Goal: Information Seeking & Learning: Check status

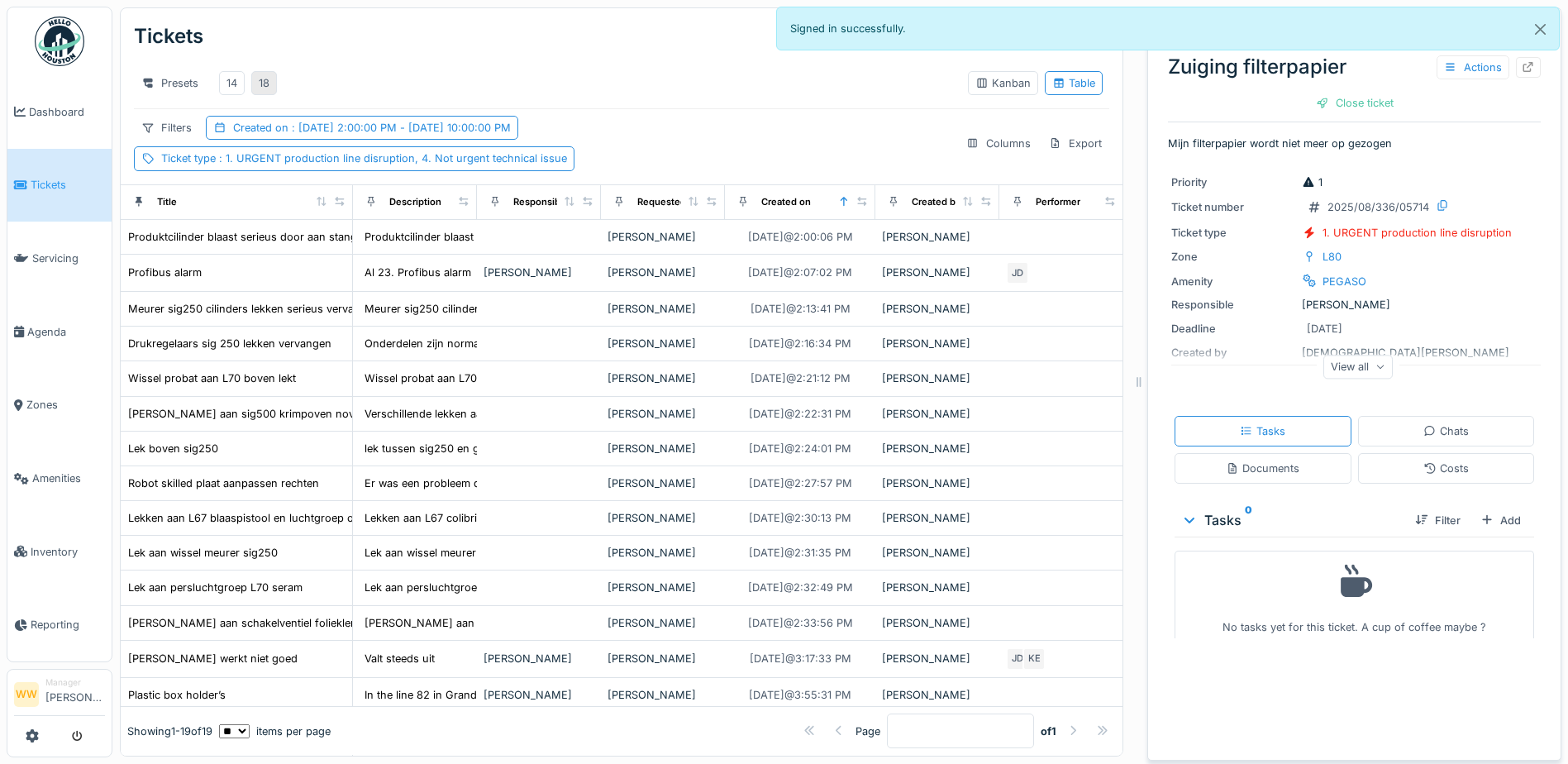
click at [271, 71] on div "18" at bounding box center [264, 83] width 26 height 24
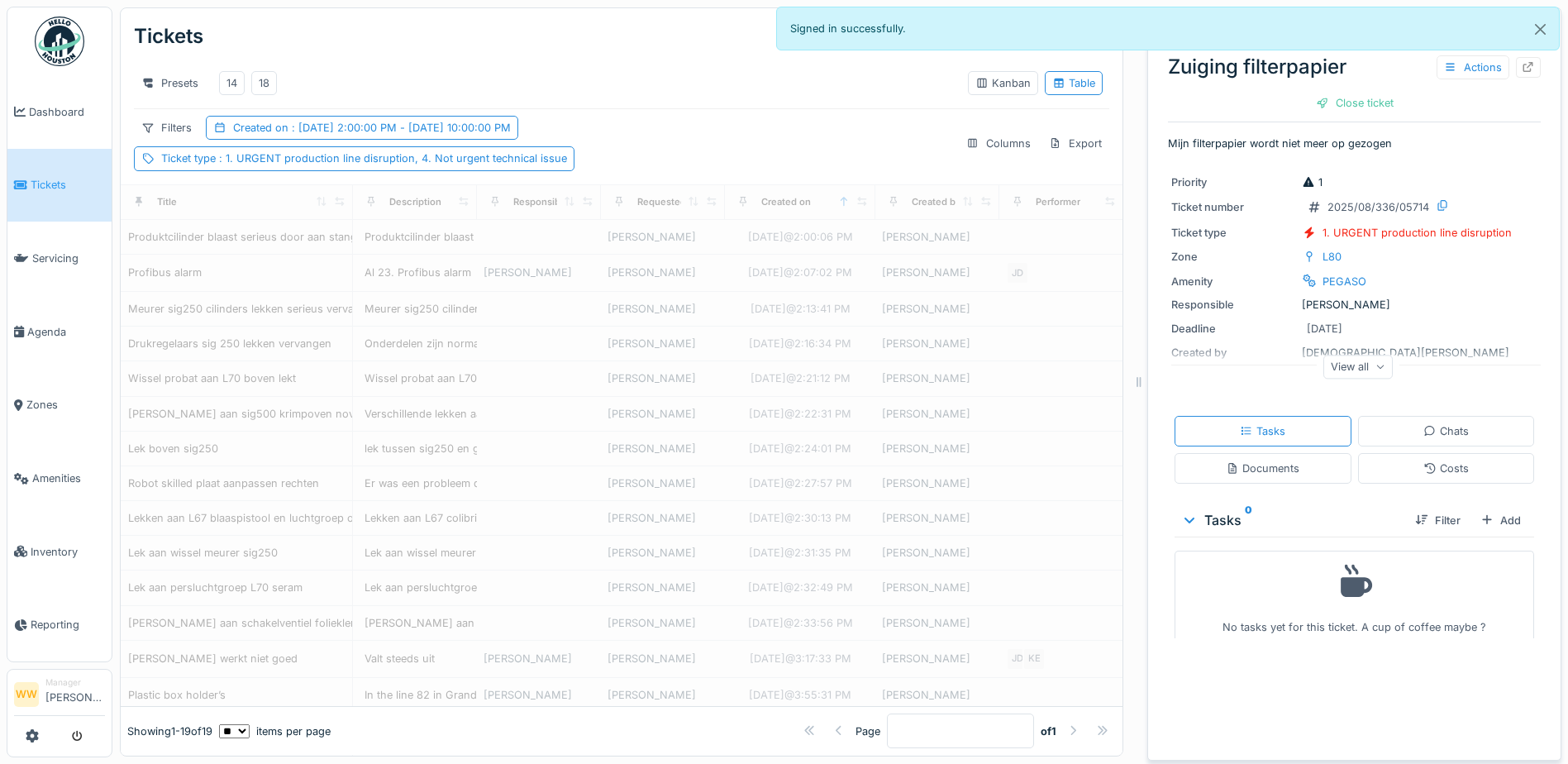
scroll to position [212, 0]
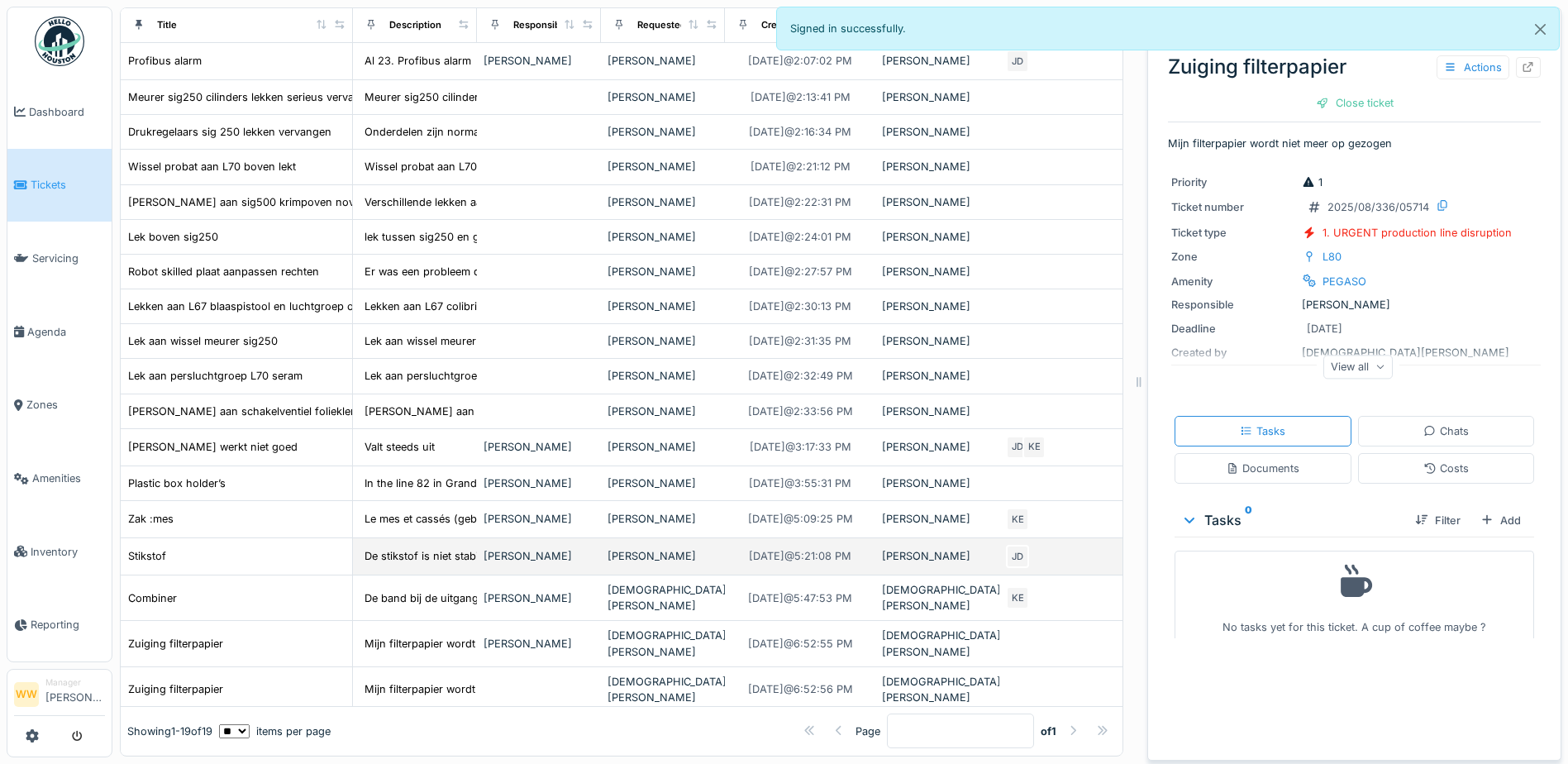
click at [703, 551] on div "[PERSON_NAME]" at bounding box center [663, 556] width 111 height 16
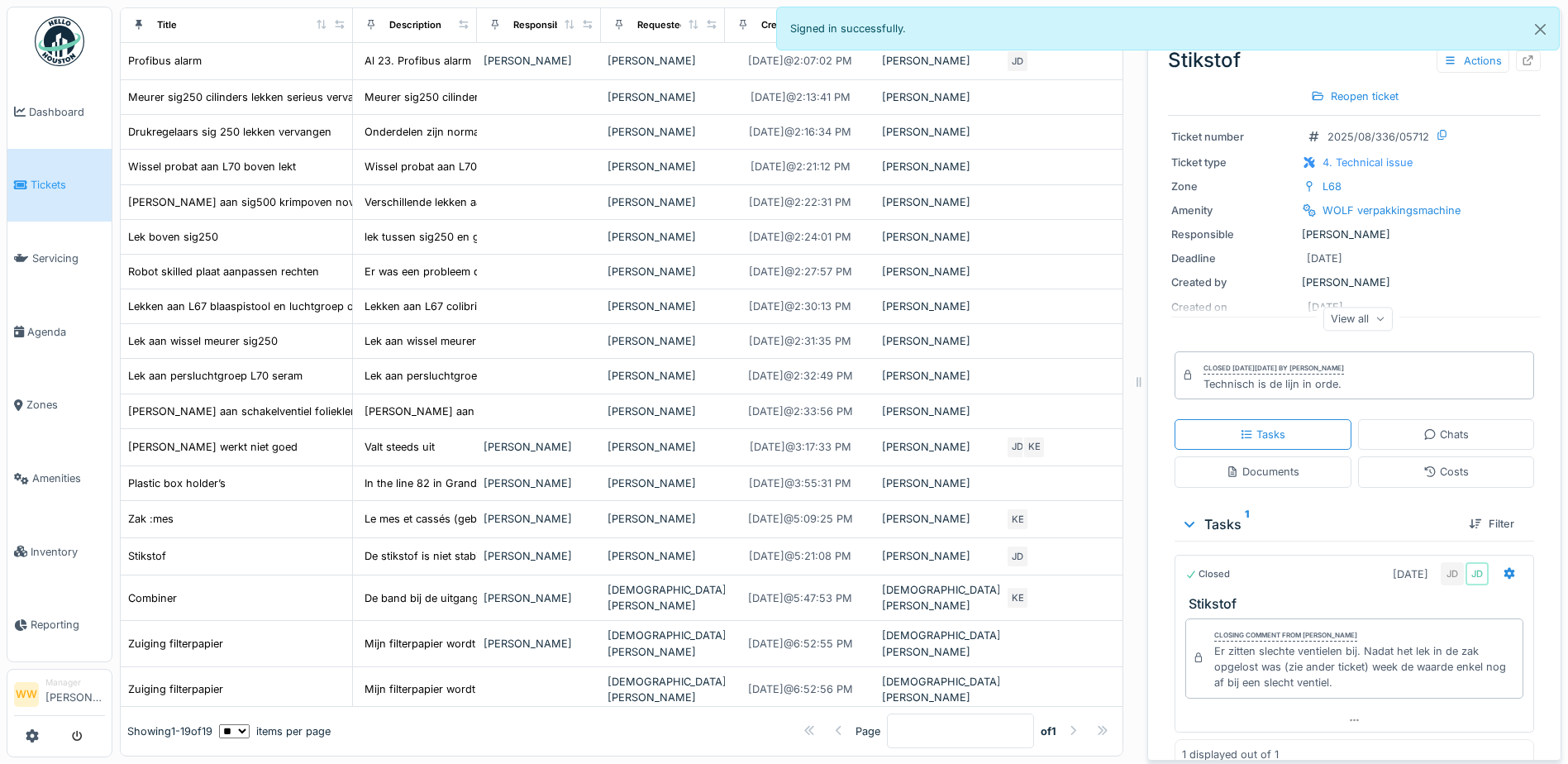
scroll to position [73, 0]
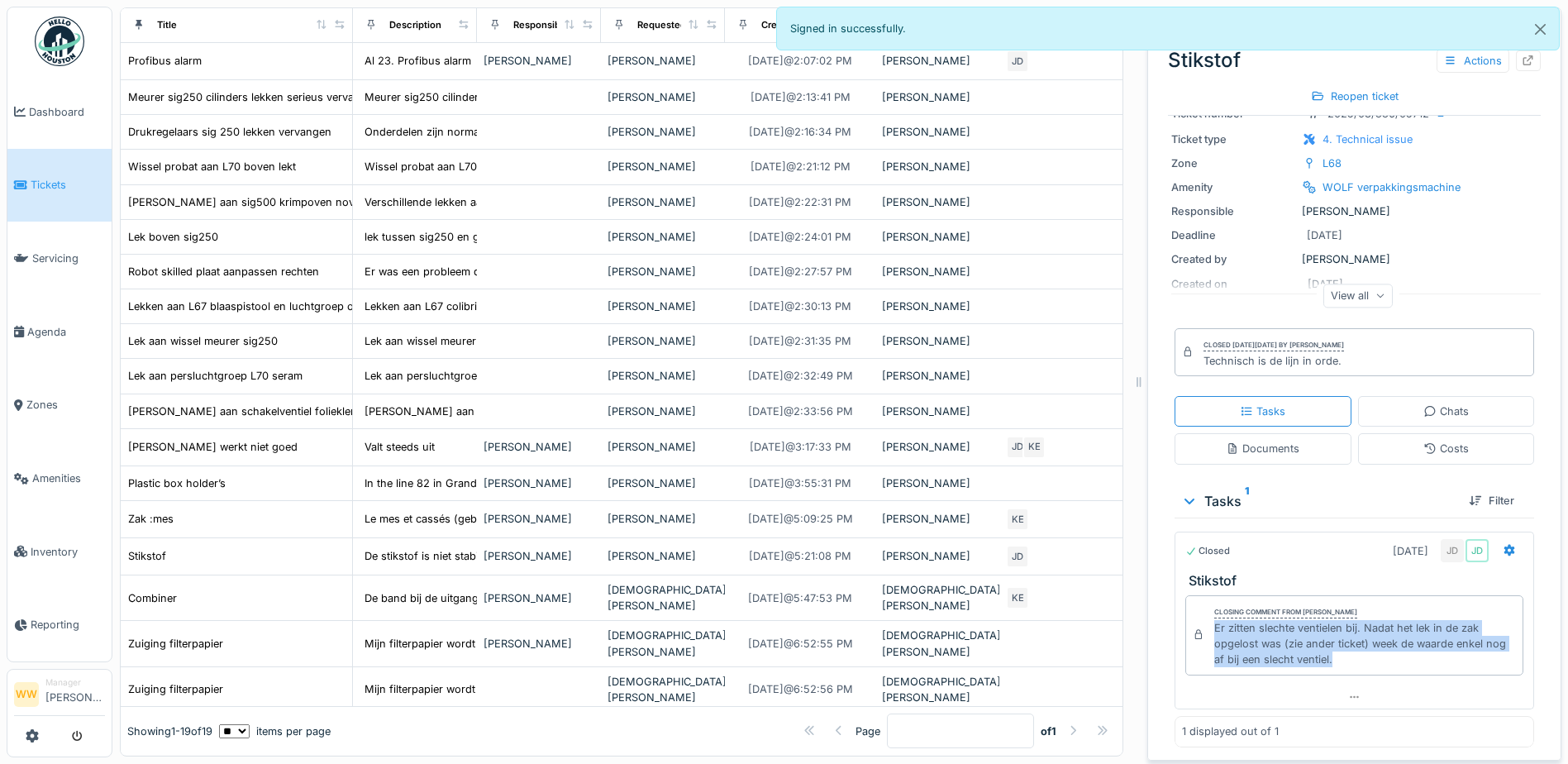
drag, startPoint x: 1201, startPoint y: 614, endPoint x: 1359, endPoint y: 647, distance: 161.4
click at [1359, 647] on div "Closing comment from [PERSON_NAME] wit Er zitten slechte ventielen bij. Nadat h…" at bounding box center [1354, 635] width 338 height 80
copy div "Er zitten slechte ventielen bij. Nadat het lek in de zak opgelost was (zie ande…"
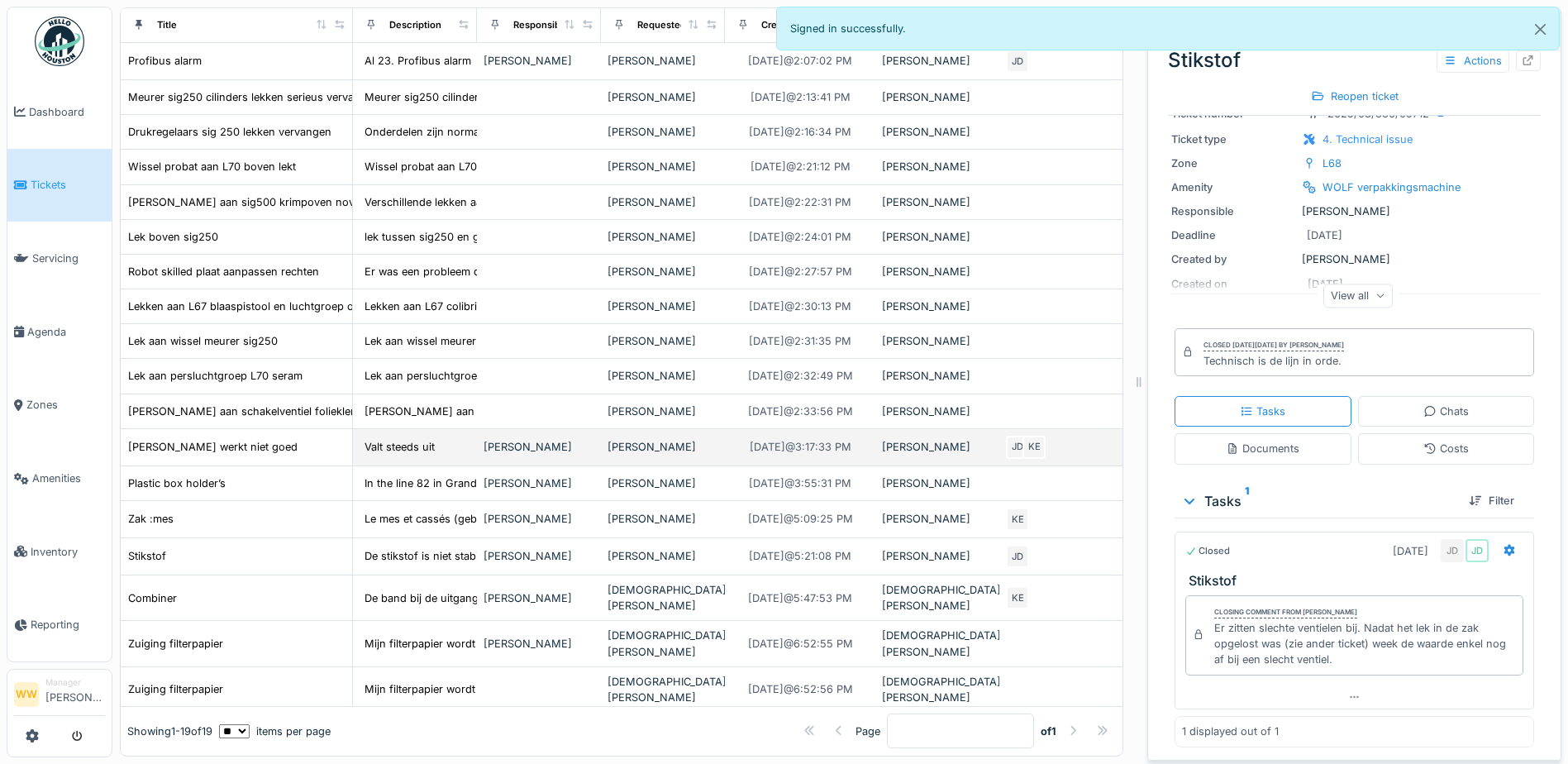
click at [678, 446] on div "[PERSON_NAME]" at bounding box center [663, 447] width 111 height 16
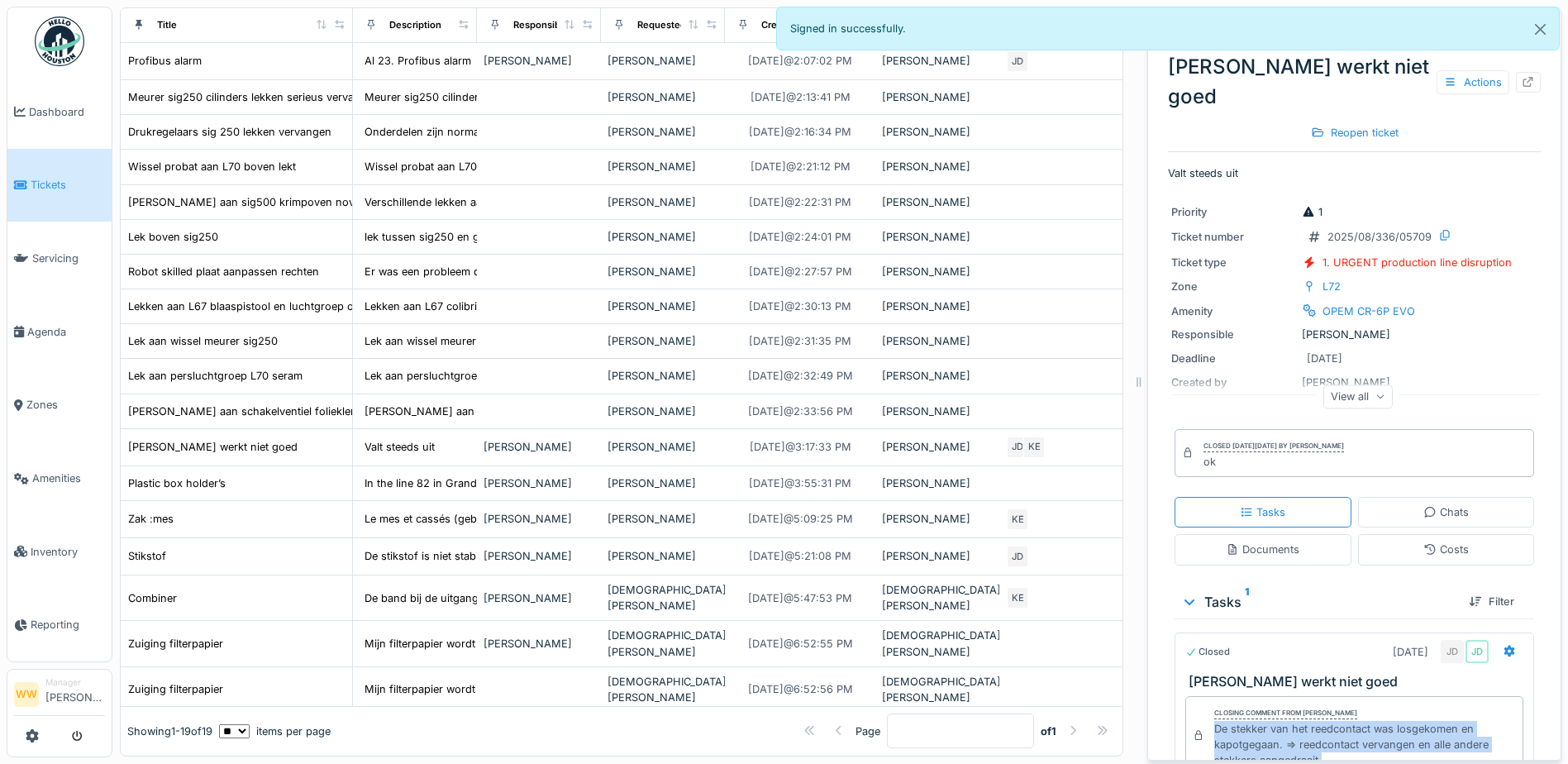
drag, startPoint x: 1198, startPoint y: 685, endPoint x: 1337, endPoint y: 722, distance: 143.8
click at [1337, 722] on div "Closing comment from [PERSON_NAME] De wit De stekker van het reedcontact was lo…" at bounding box center [1354, 736] width 338 height 80
copy div "De stekker van het reedcontact was losgekomen en kapotgegaan. => reedcontact ve…"
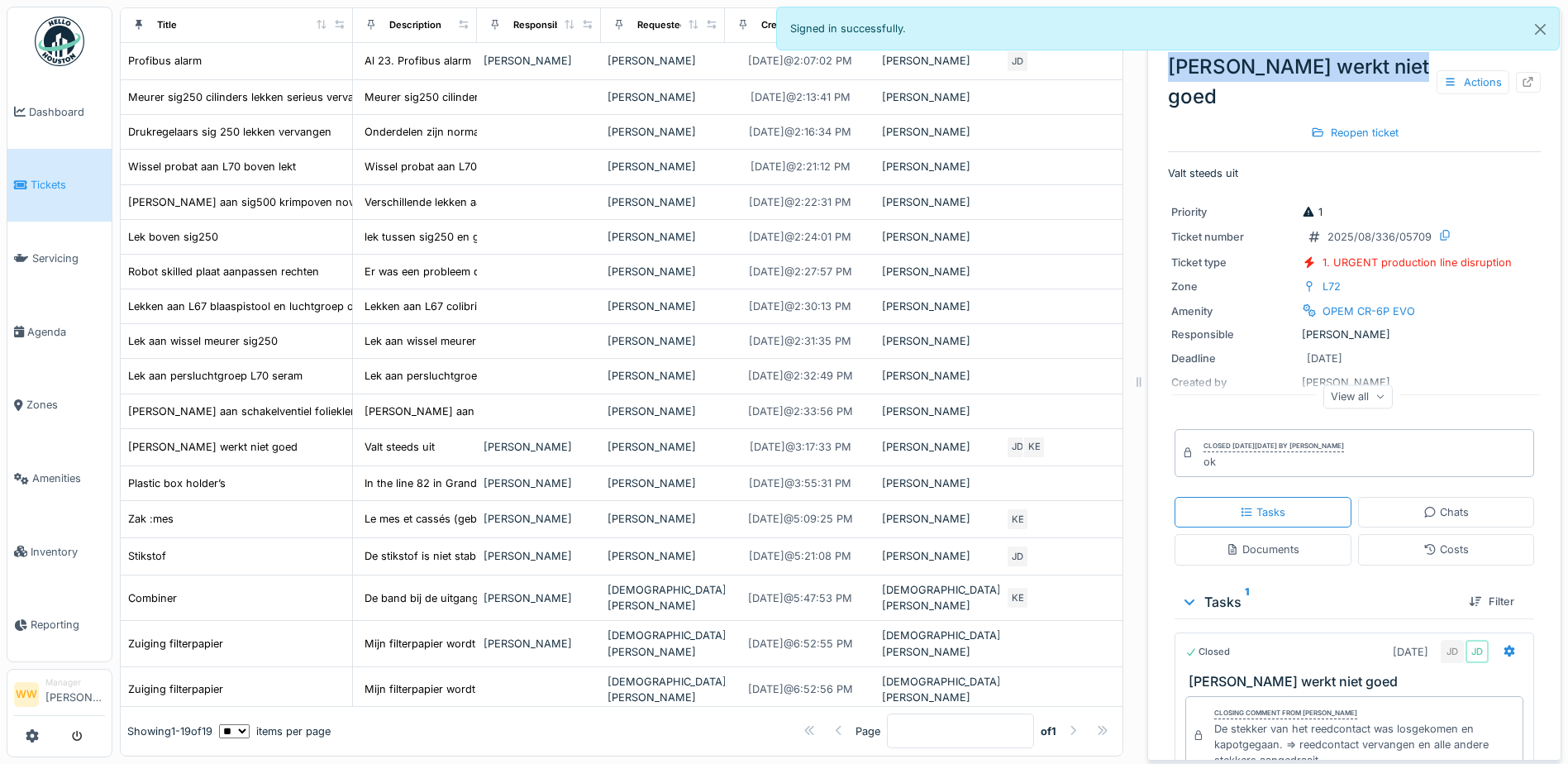
drag, startPoint x: 1160, startPoint y: 64, endPoint x: 1407, endPoint y: 71, distance: 247.1
click at [1407, 71] on div "[PERSON_NAME] werkt niet goed Actions" at bounding box center [1354, 81] width 373 height 60
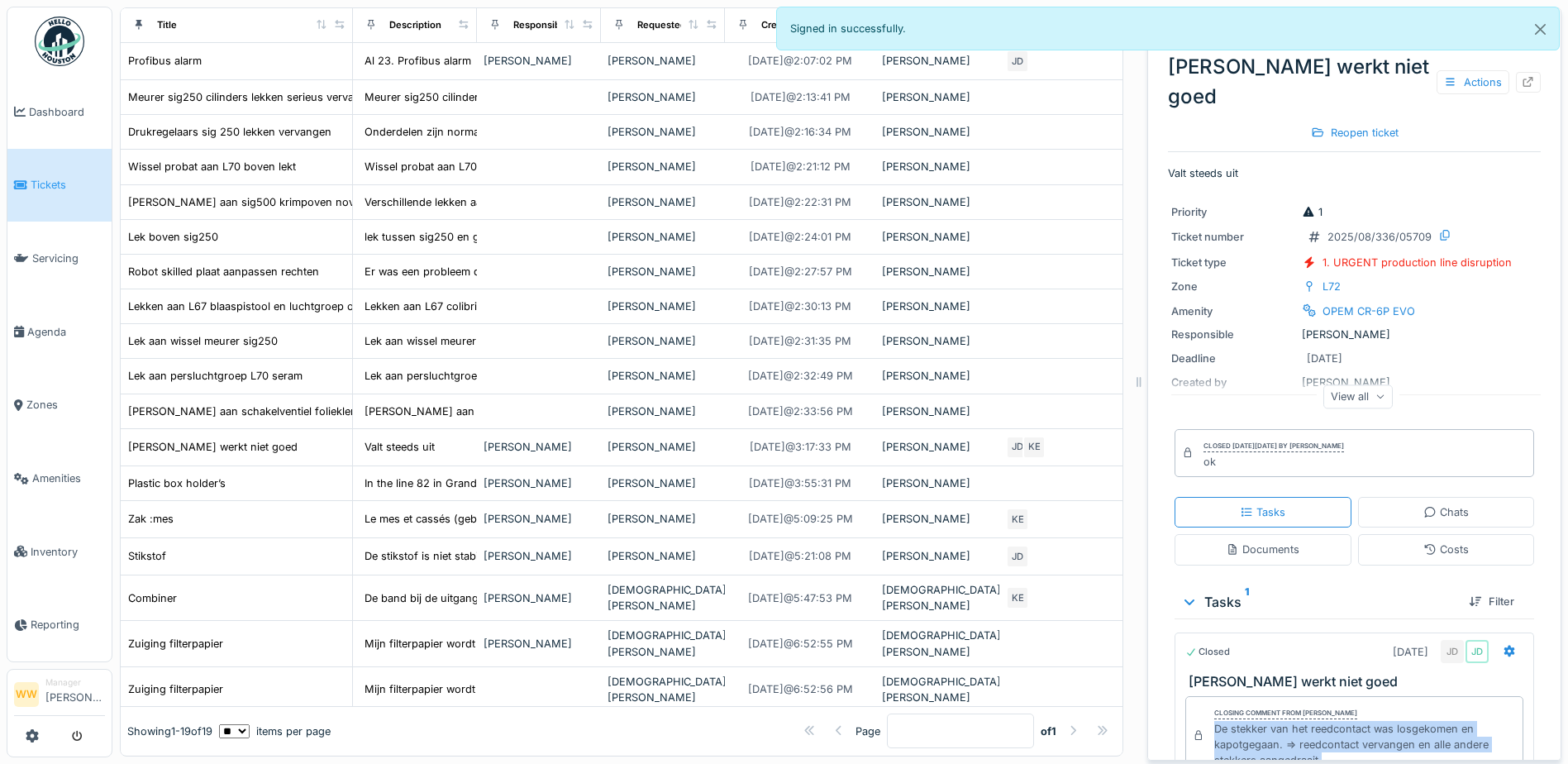
drag, startPoint x: 1221, startPoint y: 702, endPoint x: 1312, endPoint y: 736, distance: 97.1
click at [1312, 736] on div "De stekker van het reedcontact was losgekomen en kapotgegaan. => reedcontact ve…" at bounding box center [1365, 745] width 302 height 48
copy div "De stekker van het reedcontact was losgekomen en kapotgegaan. => reedcontact ve…"
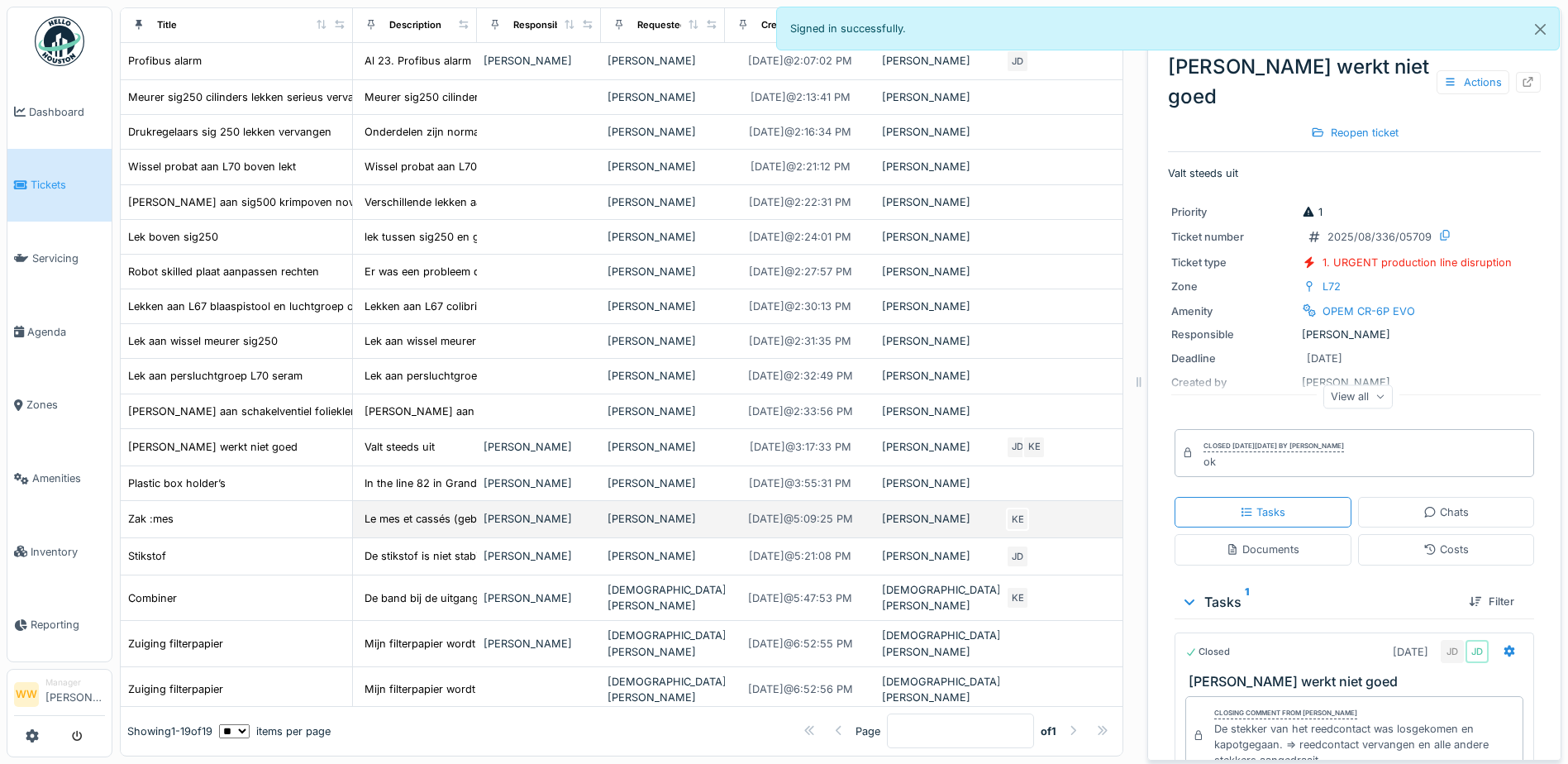
click at [678, 526] on div "[PERSON_NAME]" at bounding box center [663, 519] width 111 height 16
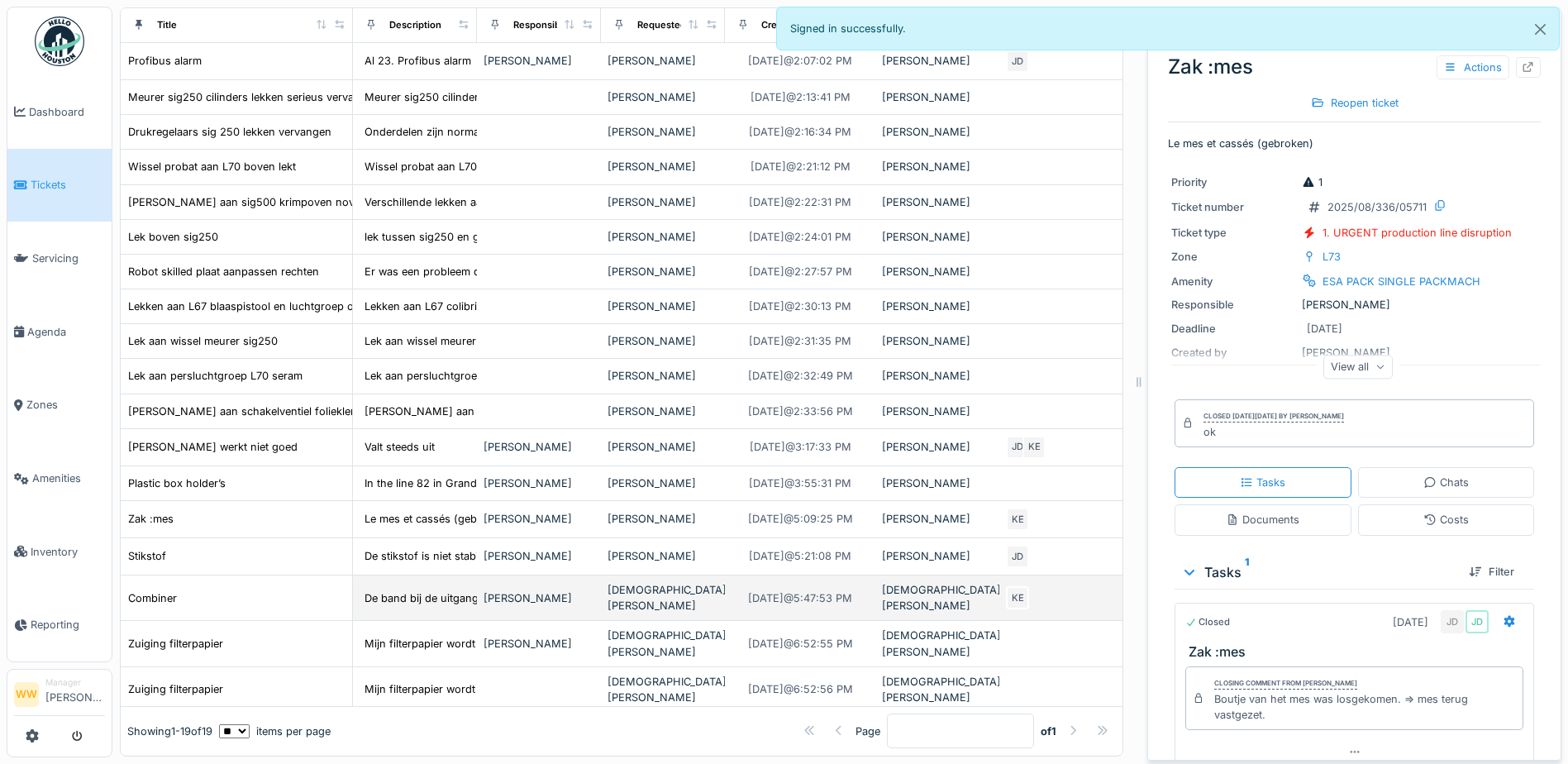
click at [695, 614] on div "[DEMOGRAPHIC_DATA][PERSON_NAME]" at bounding box center [663, 597] width 111 height 31
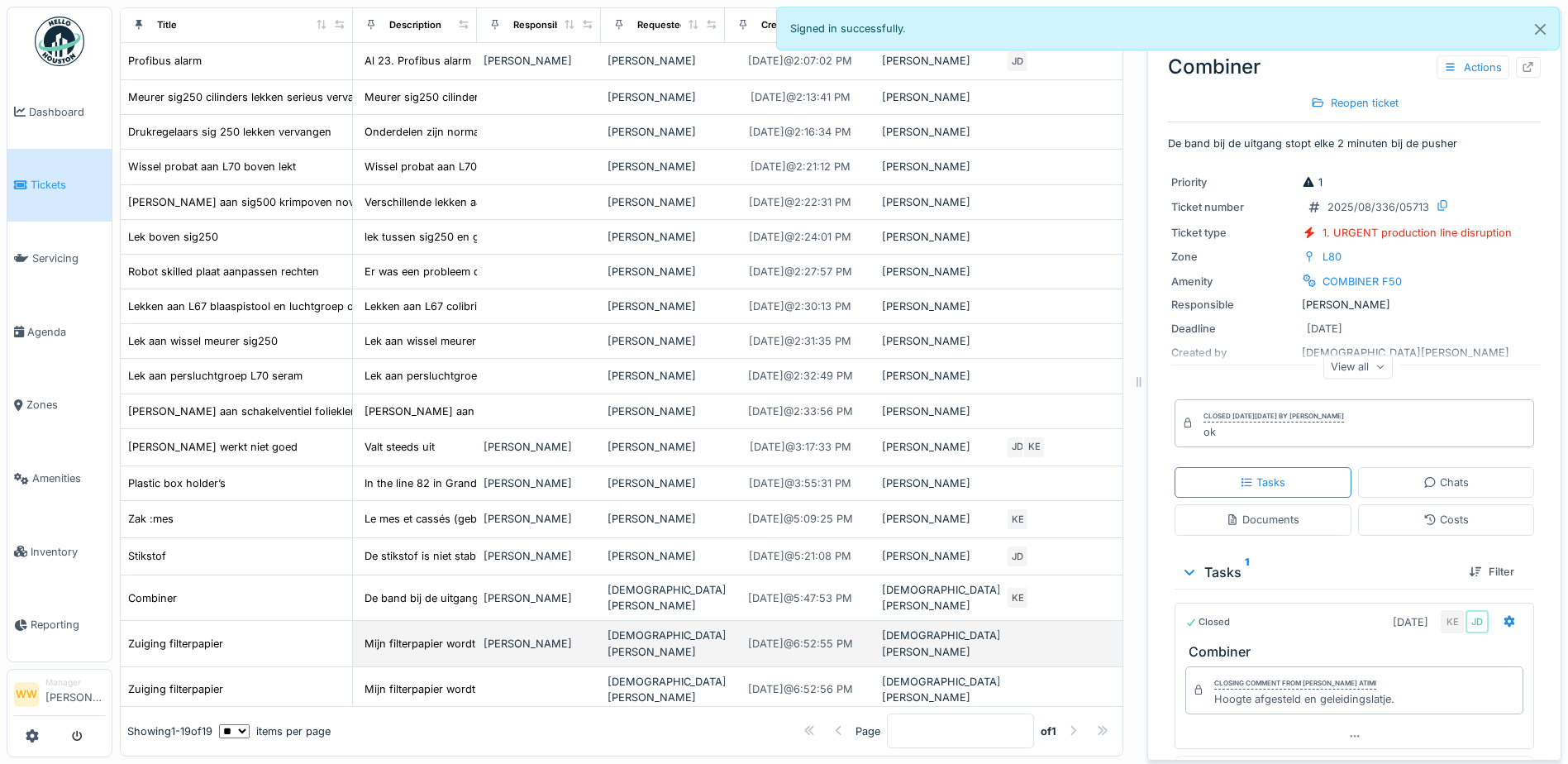
click at [587, 642] on div "[PERSON_NAME]" at bounding box center [539, 644] width 111 height 16
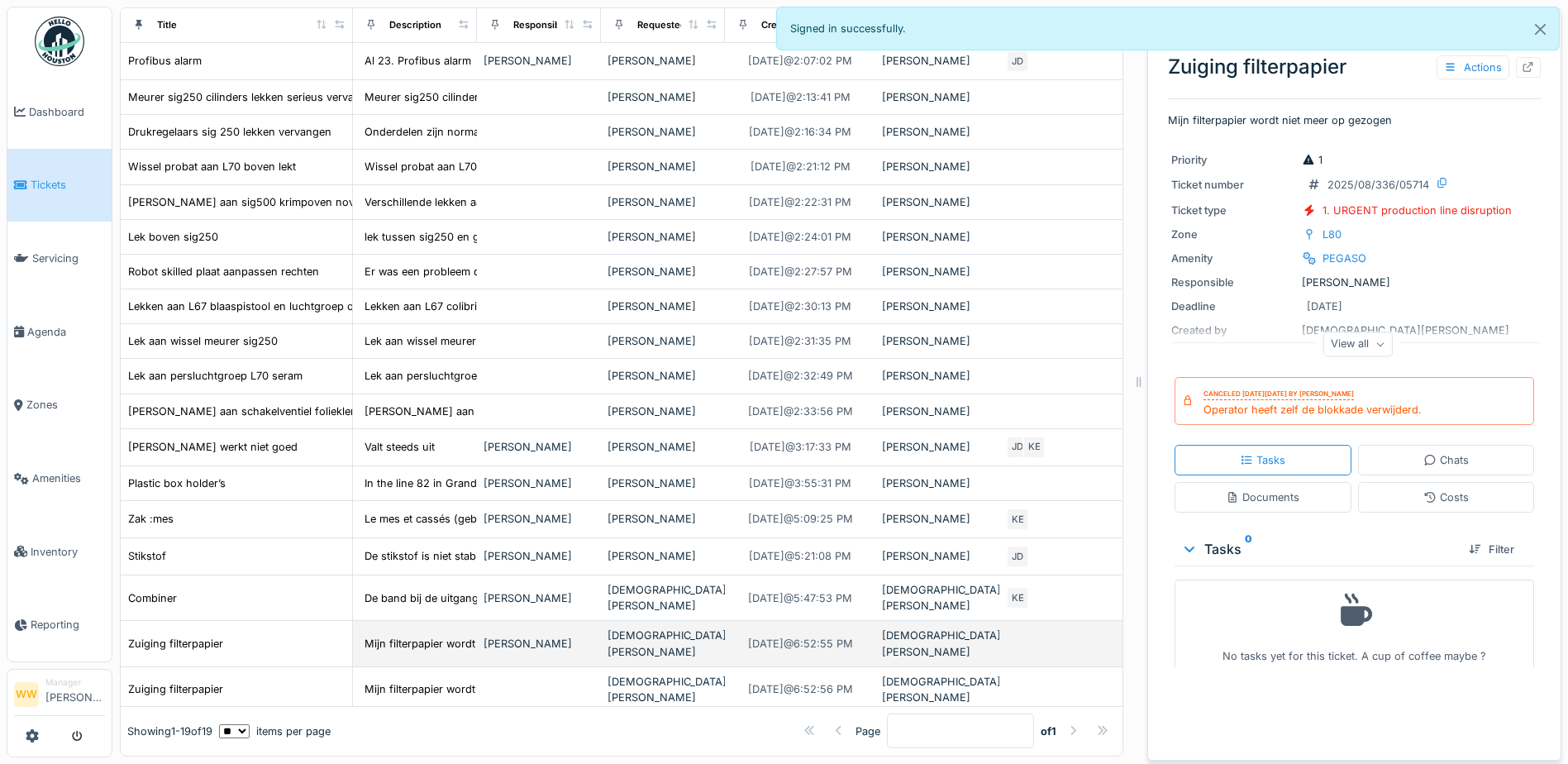
click at [694, 636] on div "[DEMOGRAPHIC_DATA][PERSON_NAME]" at bounding box center [663, 642] width 111 height 31
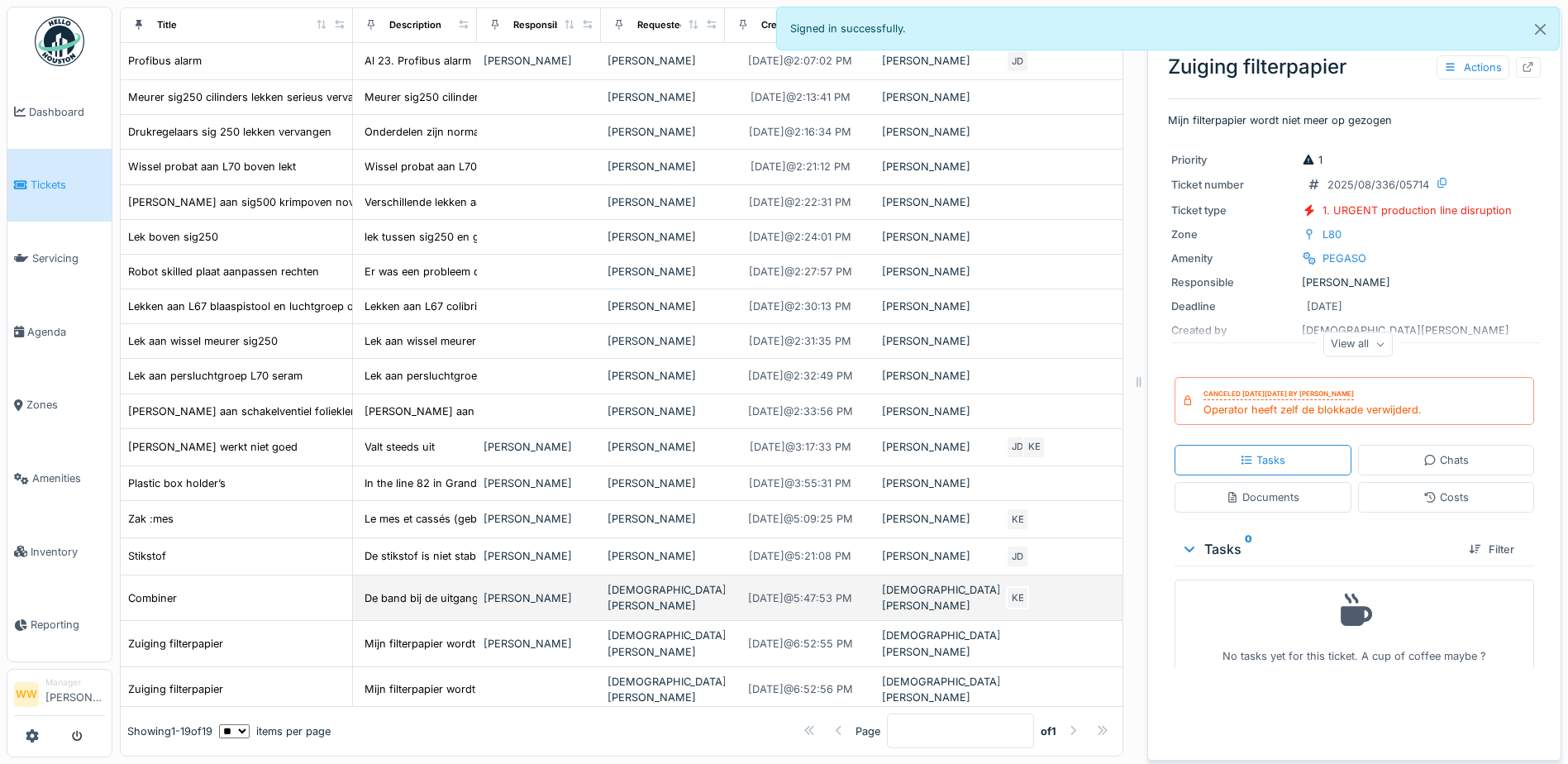
click at [667, 597] on td "[DEMOGRAPHIC_DATA][PERSON_NAME]" at bounding box center [663, 598] width 124 height 46
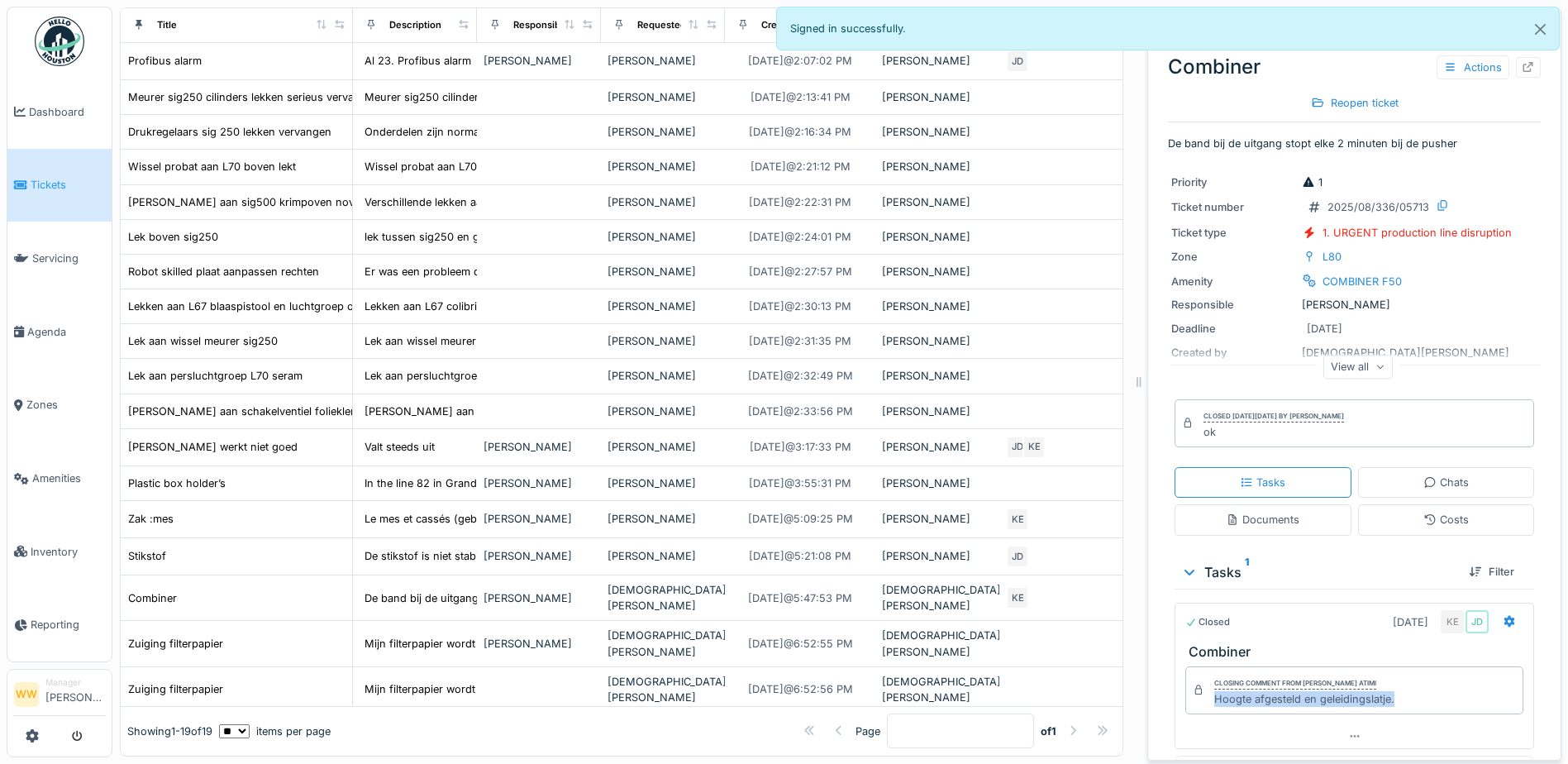
drag, startPoint x: 1307, startPoint y: 703, endPoint x: 1192, endPoint y: 712, distance: 115.4
click at [1192, 712] on div "Closing comment from [PERSON_NAME] atimi Hoogte afgesteld en geleidingslatje." at bounding box center [1354, 691] width 338 height 48
copy div "Hoogte afgesteld en geleidingslatje."
